Goal: Task Accomplishment & Management: Complete application form

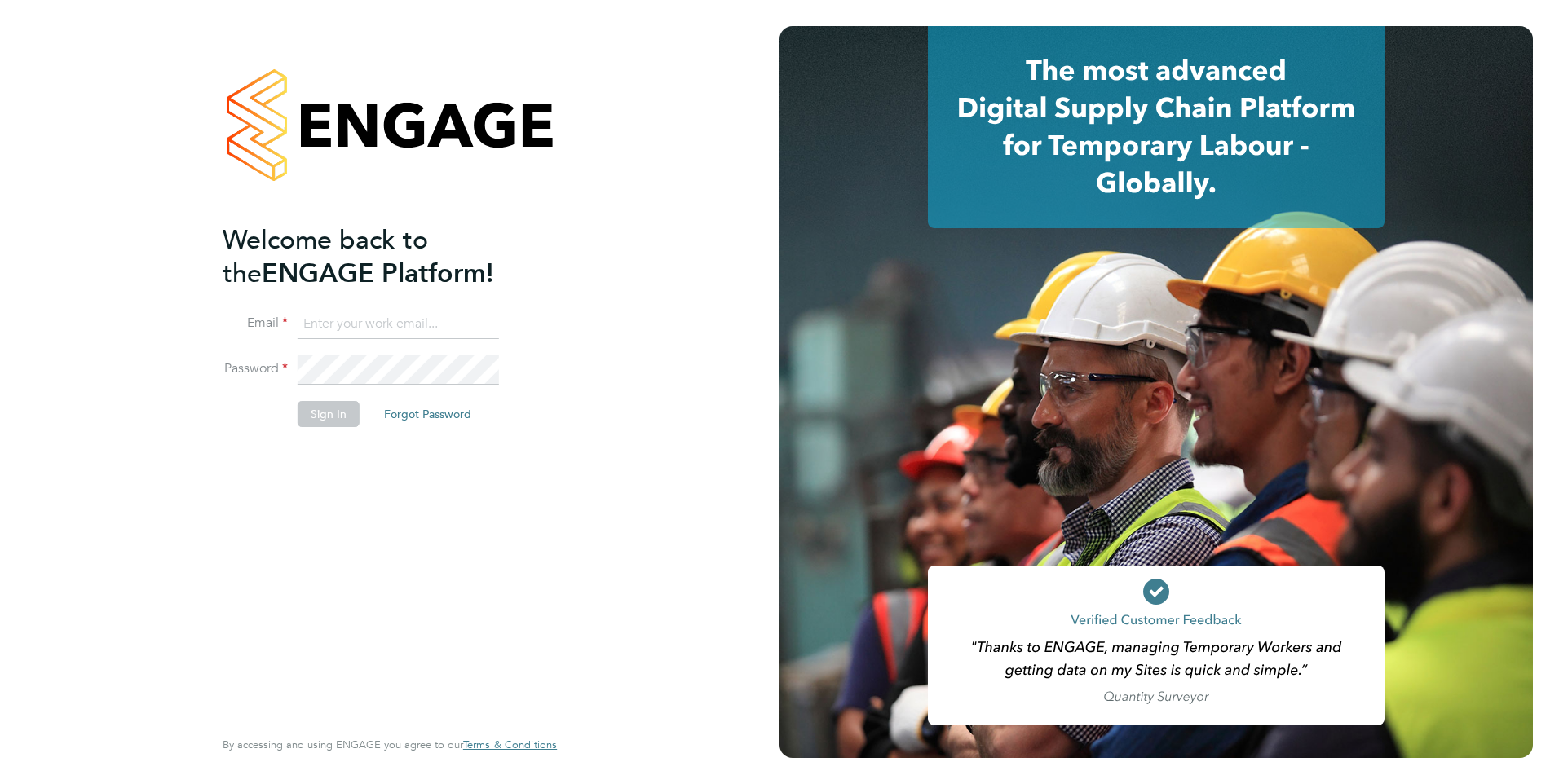
type input "eva@mmpconsultancy.co.uk"
click at [326, 394] on li "Password" at bounding box center [382, 378] width 318 height 45
click at [332, 413] on button "Sign In" at bounding box center [328, 414] width 62 height 26
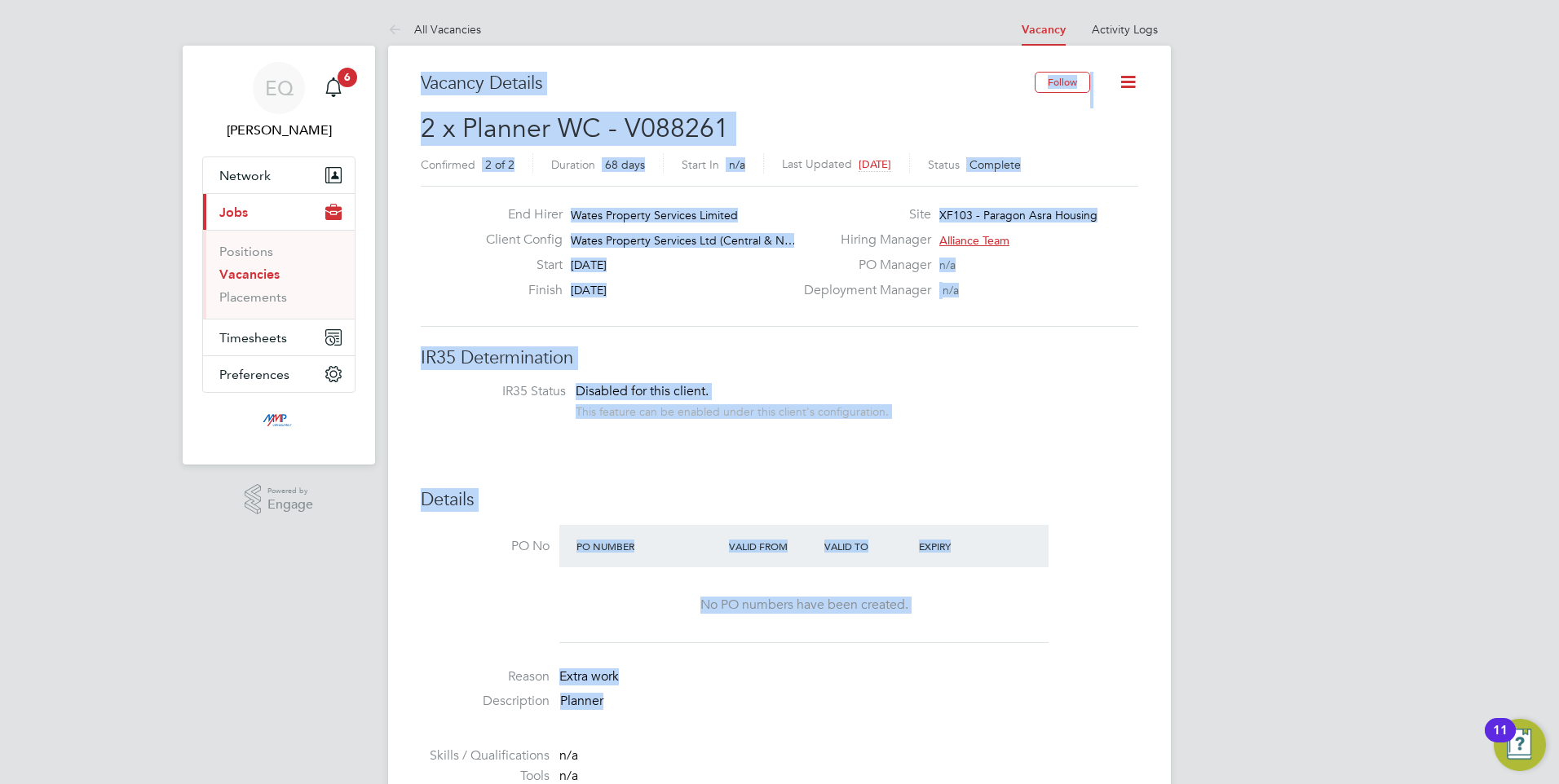
drag, startPoint x: 640, startPoint y: 658, endPoint x: 408, endPoint y: 67, distance: 634.9
drag, startPoint x: 408, startPoint y: 67, endPoint x: 573, endPoint y: 260, distance: 253.9
click at [567, 249] on div "Client Config Wates Property Services Ltd (Central & N…" at bounding box center [633, 244] width 321 height 25
drag, startPoint x: 957, startPoint y: 627, endPoint x: 408, endPoint y: 64, distance: 786.4
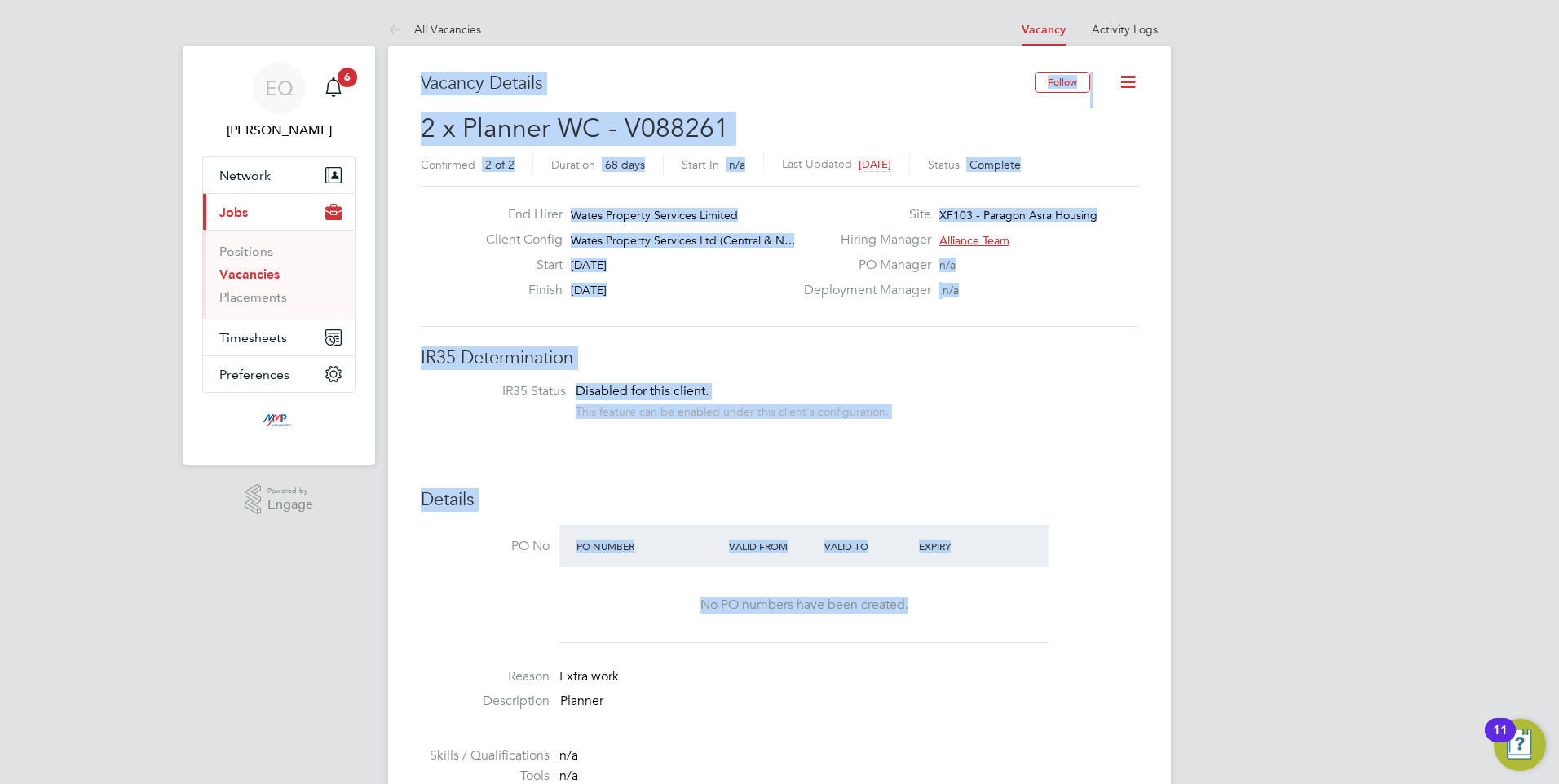
click at [339, 69] on app-badge "6" at bounding box center [347, 76] width 19 height 16
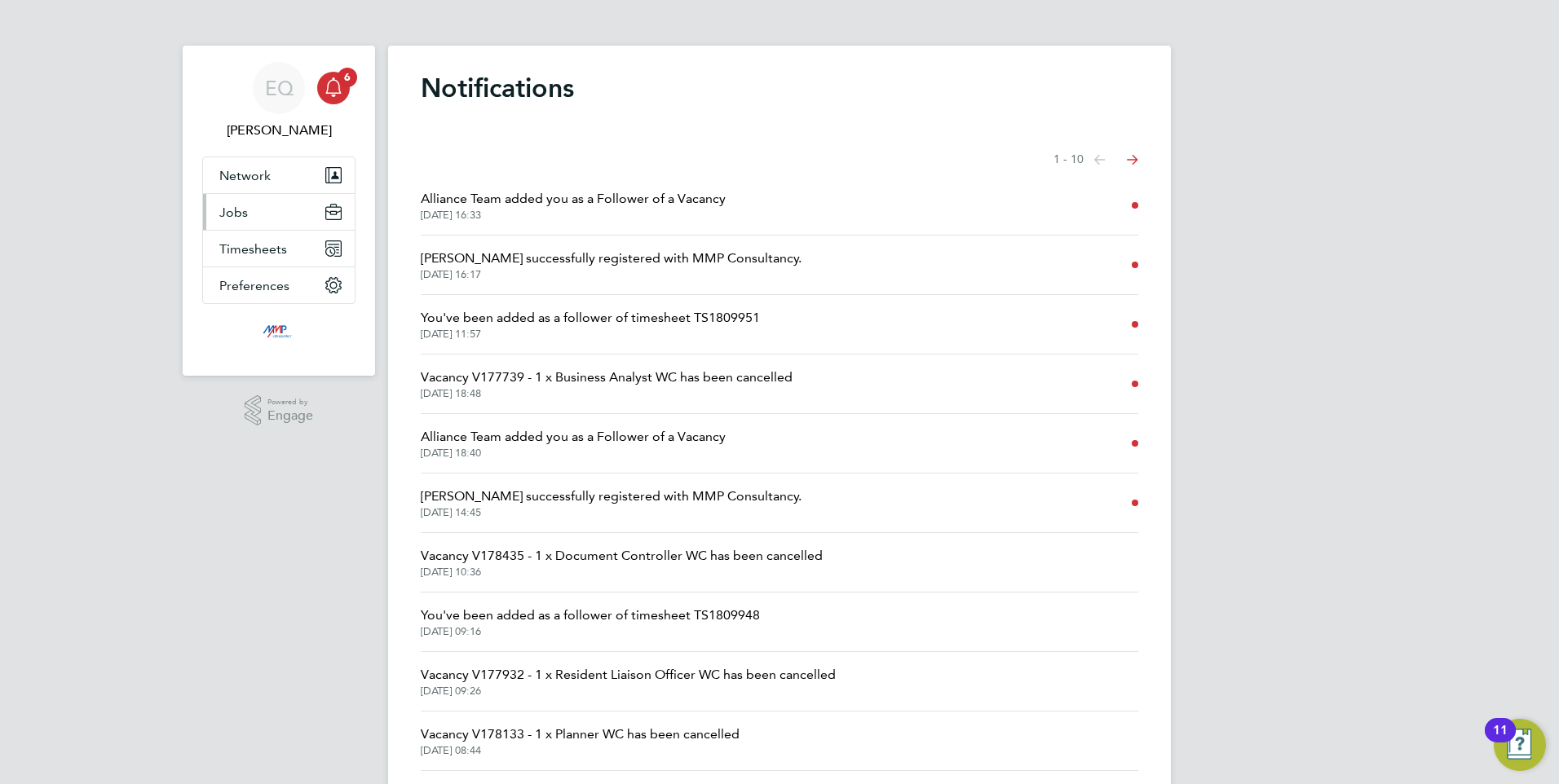
click at [245, 224] on button "Jobs" at bounding box center [278, 212] width 151 height 36
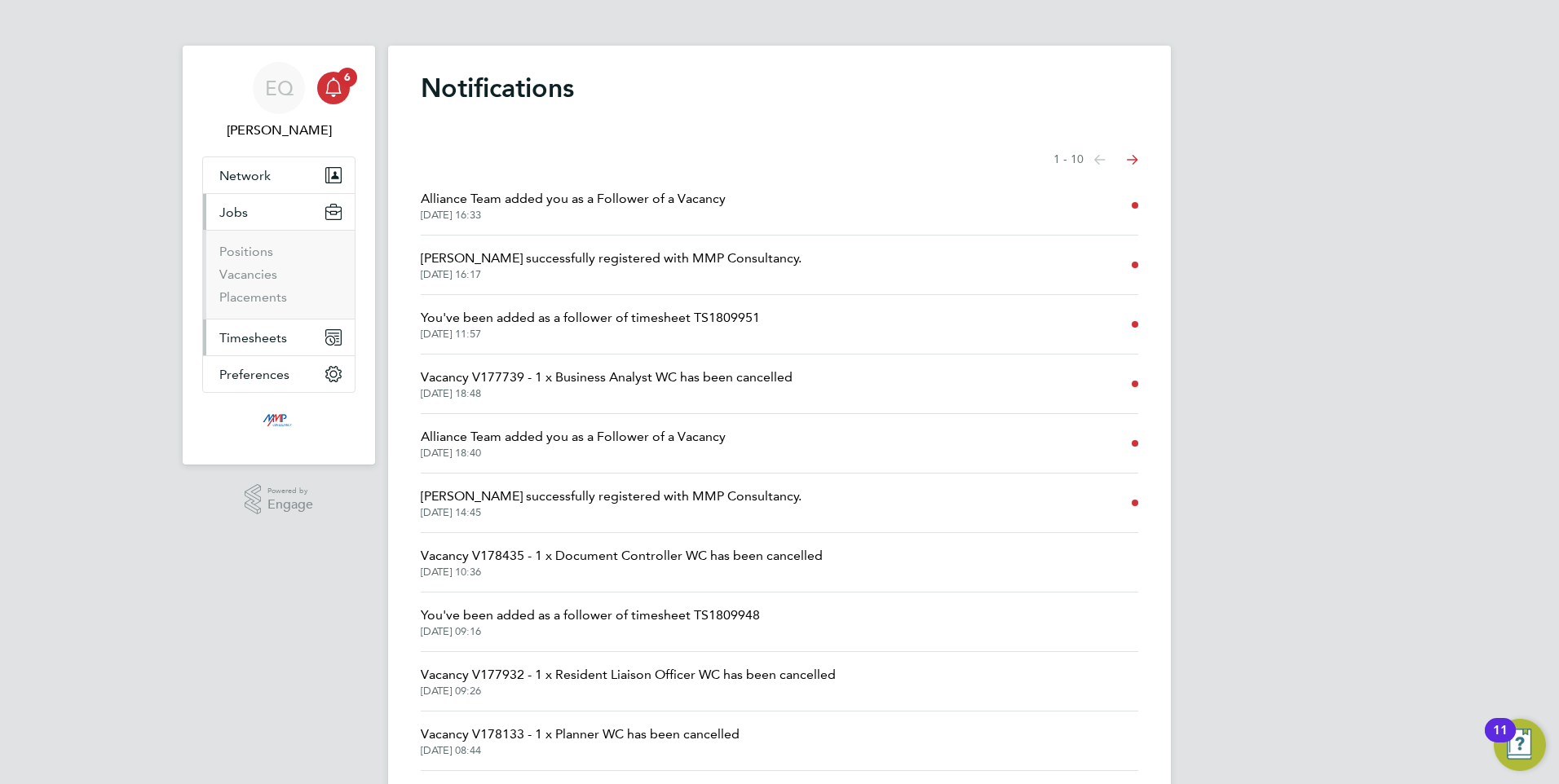
click at [254, 328] on button "Timesheets" at bounding box center [278, 336] width 151 height 36
click at [236, 216] on span "Jobs" at bounding box center [233, 212] width 29 height 16
click at [244, 279] on link "Vacancies" at bounding box center [248, 274] width 58 height 16
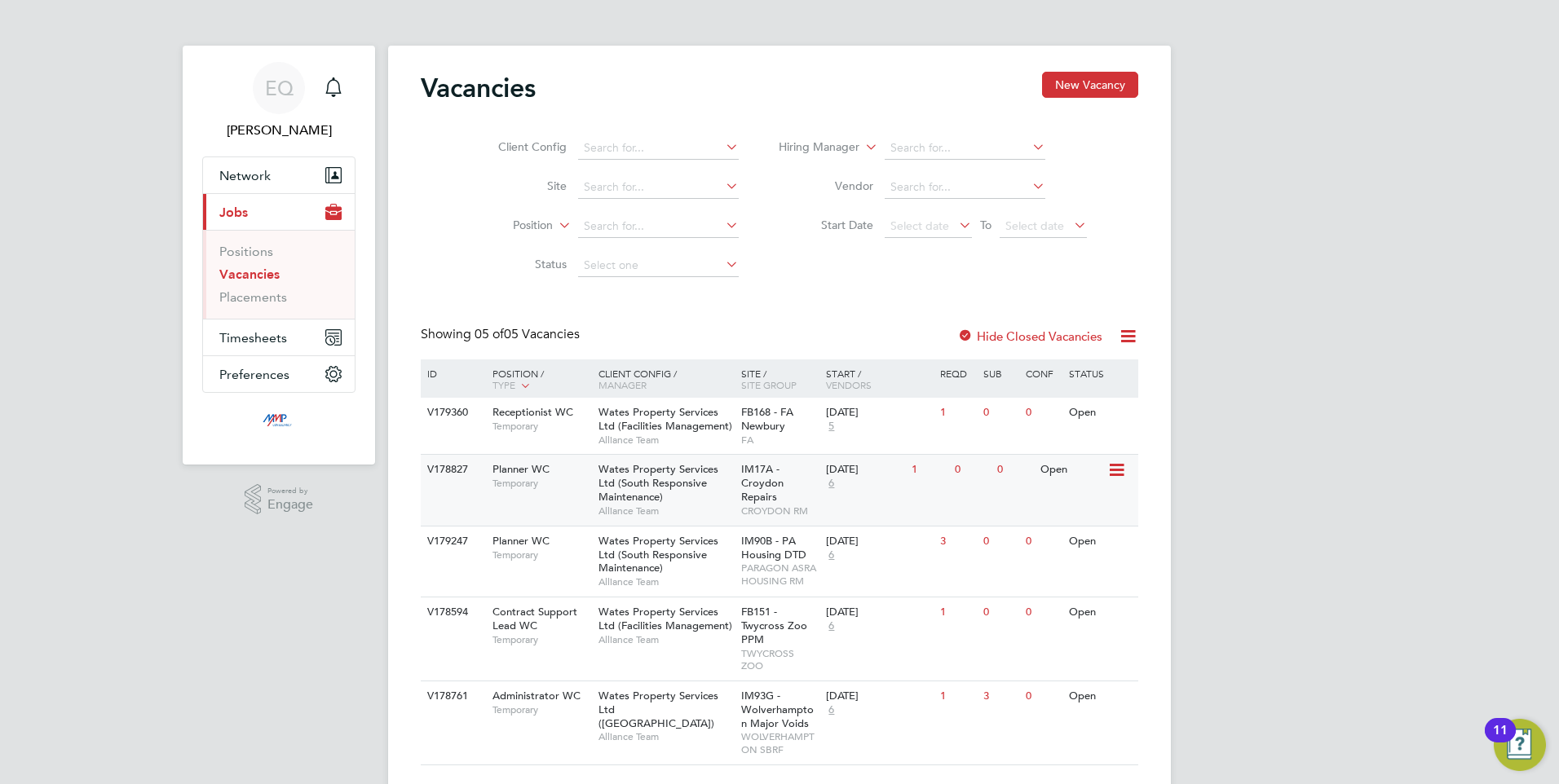
scroll to position [40, 0]
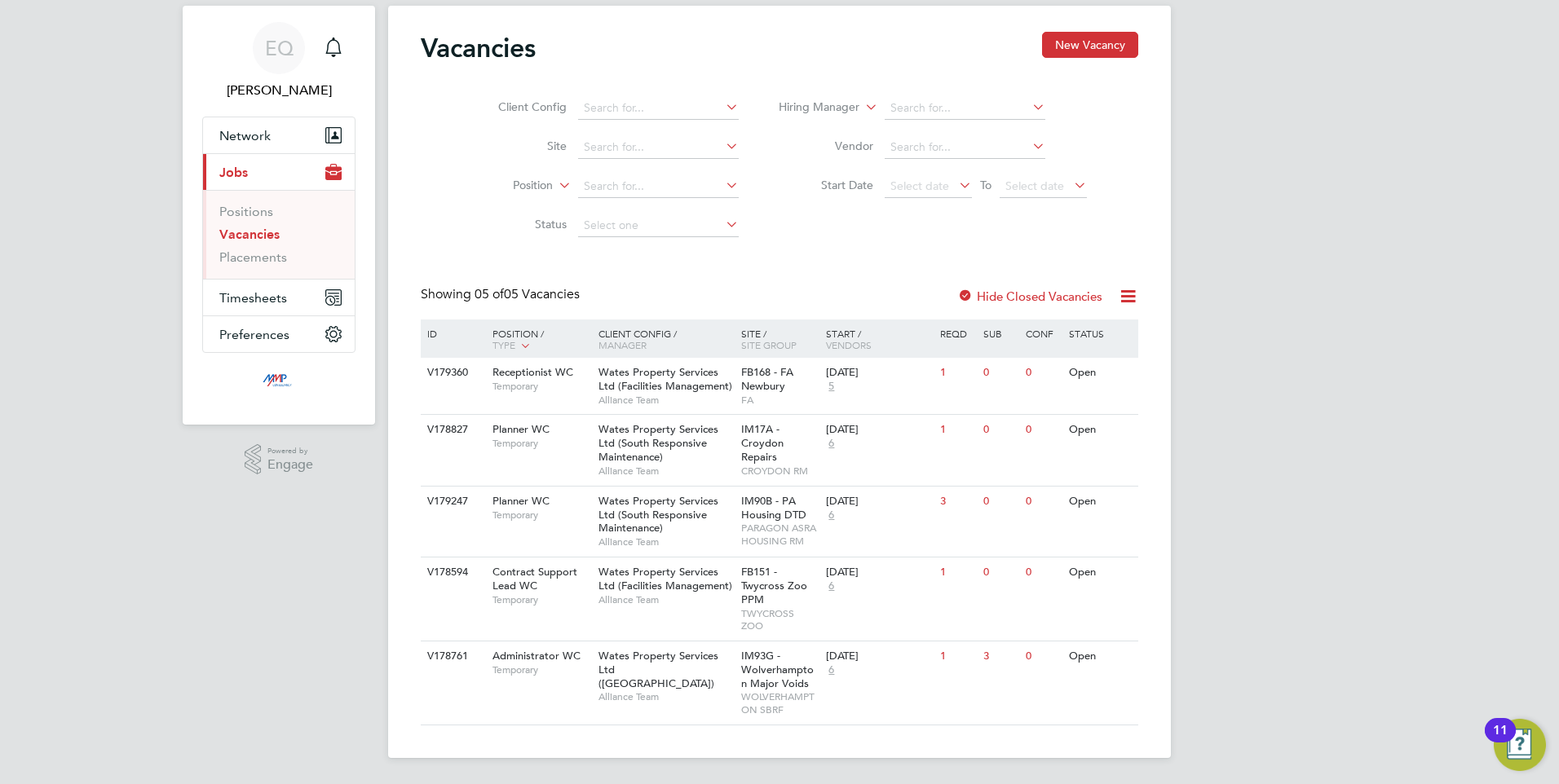
drag, startPoint x: 443, startPoint y: 356, endPoint x: 374, endPoint y: 299, distance: 89.5
click at [360, 292] on div "EQ Eva Quinn Notifications Applications: Network Businesses Sites Workers Conta…" at bounding box center [779, 371] width 1559 height 824
drag, startPoint x: 488, startPoint y: 286, endPoint x: 1099, endPoint y: 771, distance: 780.1
click at [1086, 783] on html "EQ Eva Quinn Notifications Applications: Network Businesses Sites Workers Conta…" at bounding box center [779, 371] width 1559 height 824
drag, startPoint x: 1189, startPoint y: 752, endPoint x: 363, endPoint y: 270, distance: 956.3
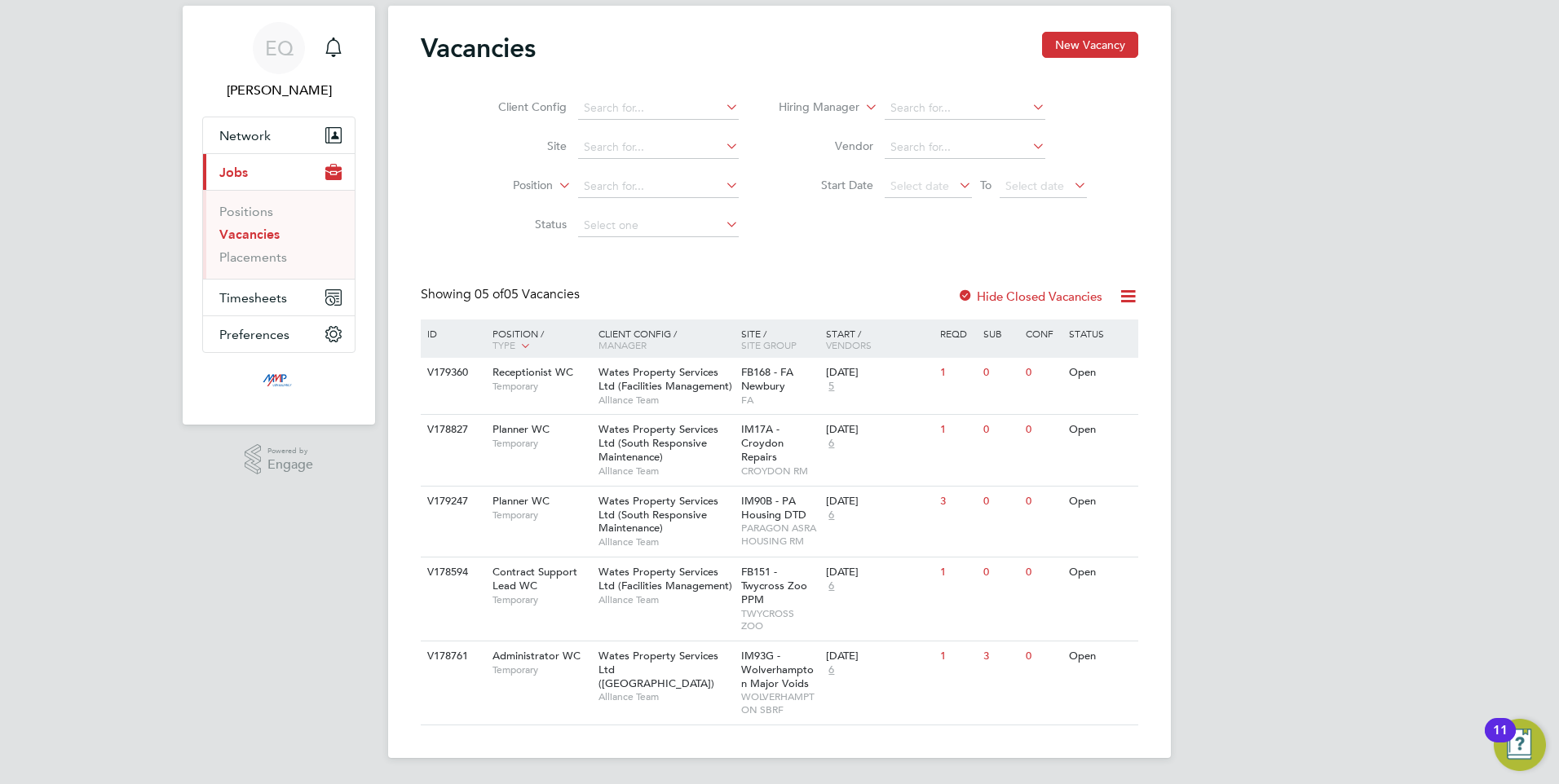
click at [363, 270] on div "EQ Eva Quinn Notifications Applications: Network Businesses Sites Workers Conta…" at bounding box center [779, 371] width 1559 height 824
drag, startPoint x: 363, startPoint y: 270, endPoint x: 574, endPoint y: 288, distance: 211.8
click at [574, 288] on span "05 of 05 Vacancies" at bounding box center [527, 294] width 105 height 17
click at [326, 561] on div "EQ Eva Quinn Notifications Applications: Network Businesses Sites Workers Conta…" at bounding box center [779, 371] width 1559 height 824
click at [558, 434] on div "Planner WC Temporary" at bounding box center [537, 436] width 115 height 42
